Goal: Book appointment/travel/reservation

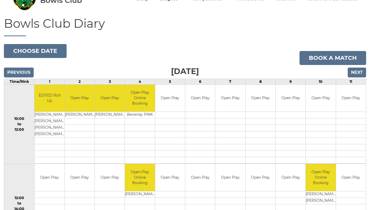
scroll to position [23, 0]
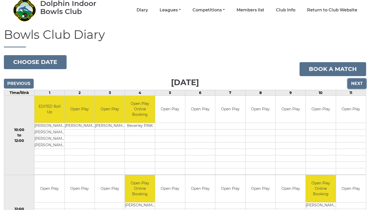
click at [353, 82] on input "Next" at bounding box center [356, 84] width 18 height 10
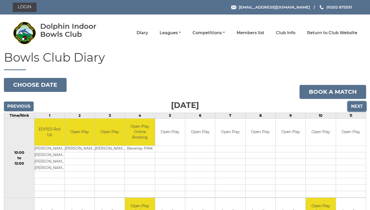
click at [362, 105] on input "Next" at bounding box center [356, 106] width 18 height 10
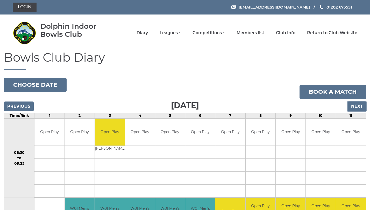
click at [357, 106] on input "Next" at bounding box center [356, 106] width 18 height 10
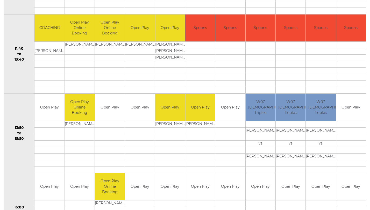
scroll to position [238, 0]
